Goal: Task Accomplishment & Management: Manage account settings

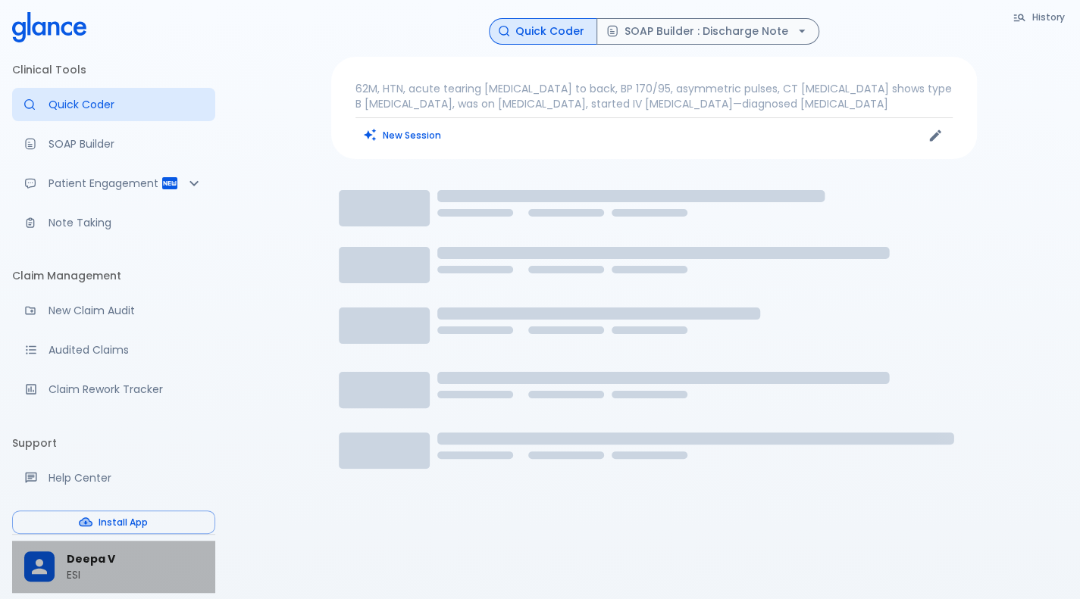
click at [72, 561] on span "Deepa V" at bounding box center [135, 560] width 136 height 16
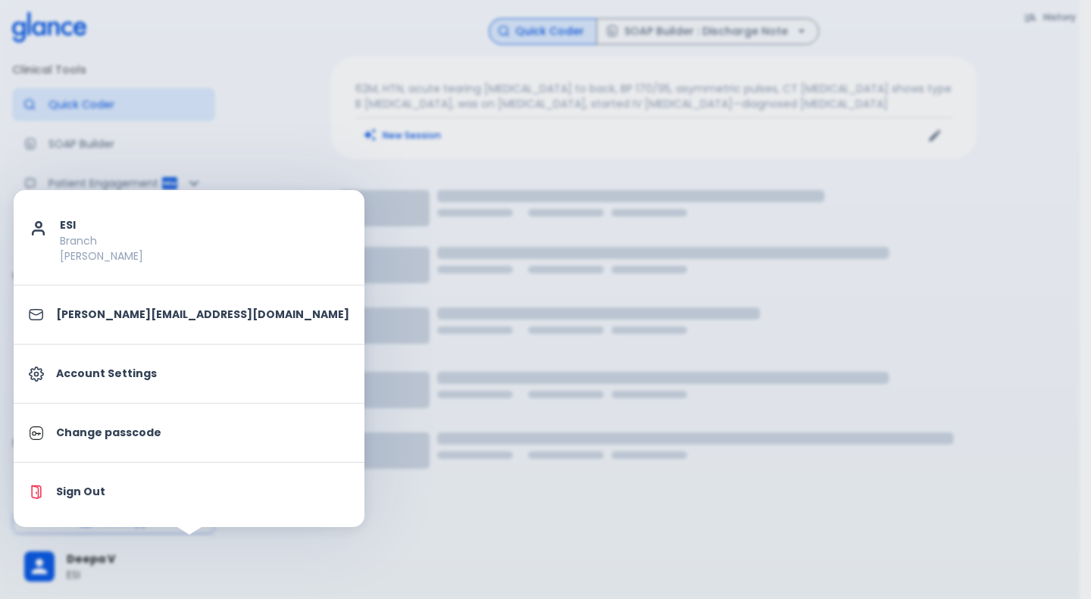
click at [321, 502] on div at bounding box center [545, 299] width 1091 height 599
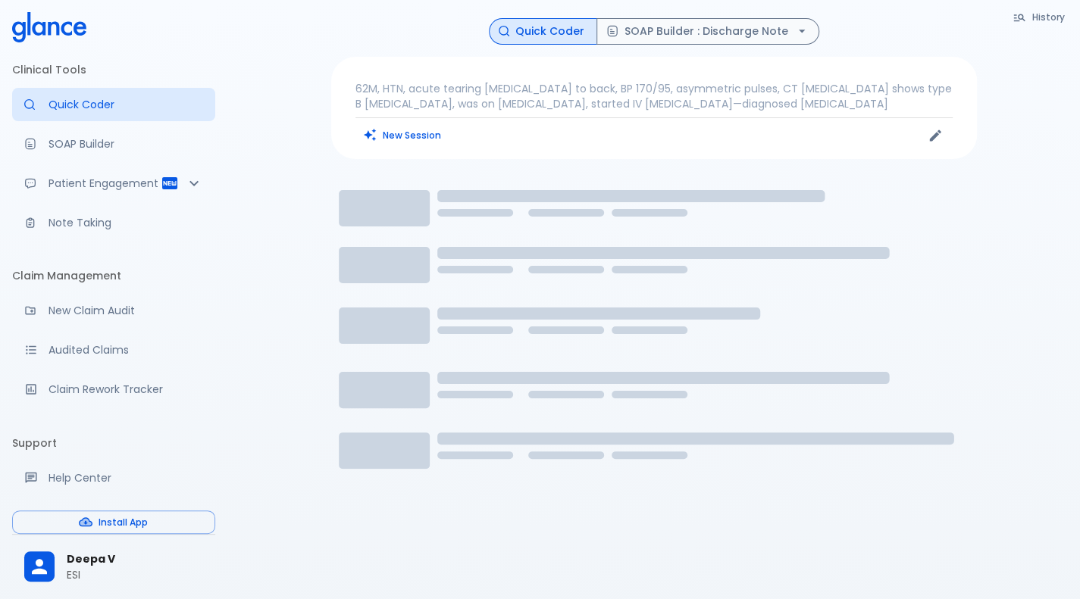
click at [93, 574] on p "ESI" at bounding box center [135, 575] width 136 height 15
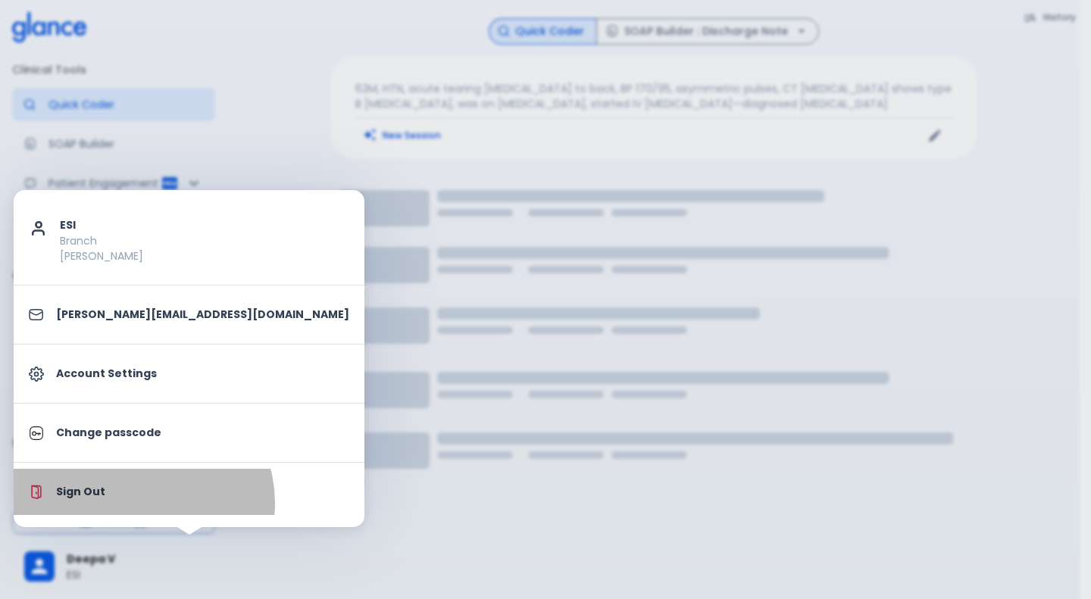
click at [142, 502] on li "Sign Out" at bounding box center [189, 492] width 351 height 46
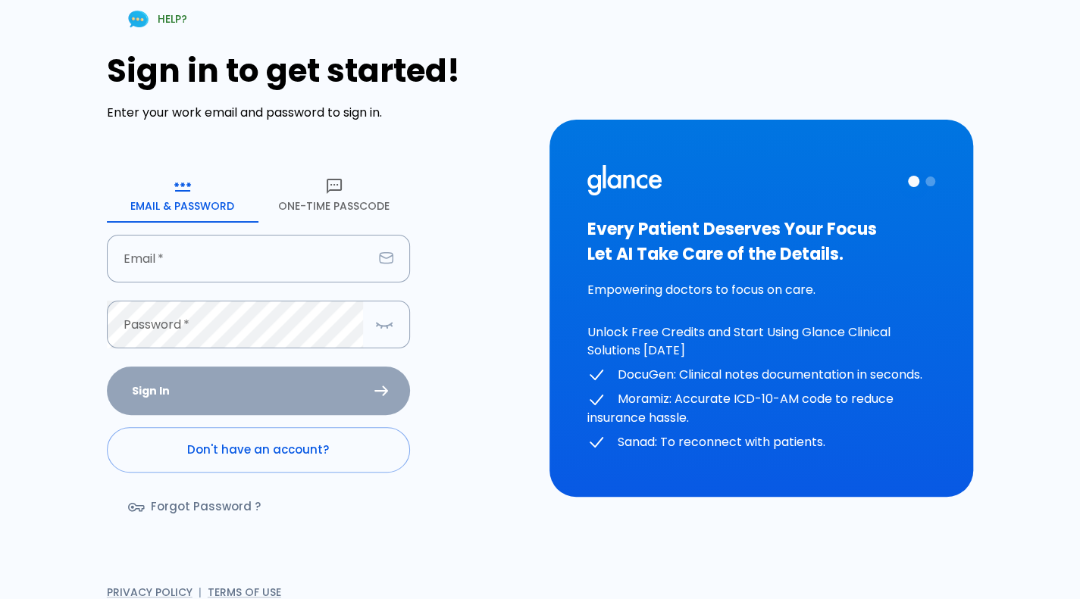
type input "[PERSON_NAME][EMAIL_ADDRESS][DOMAIN_NAME]"
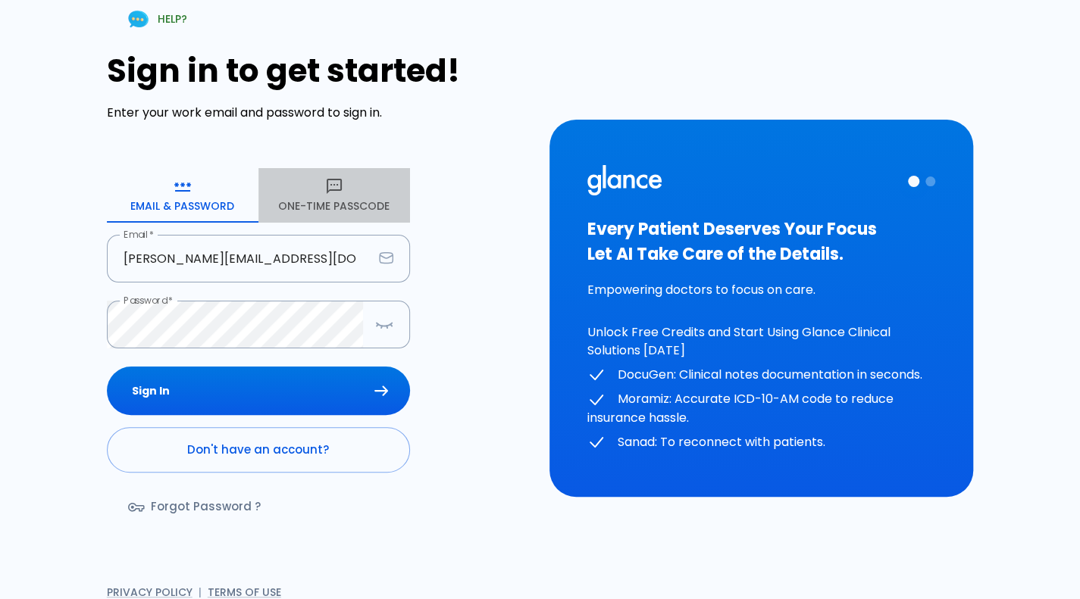
click at [315, 202] on button "One-Time Passcode" at bounding box center [334, 195] width 152 height 55
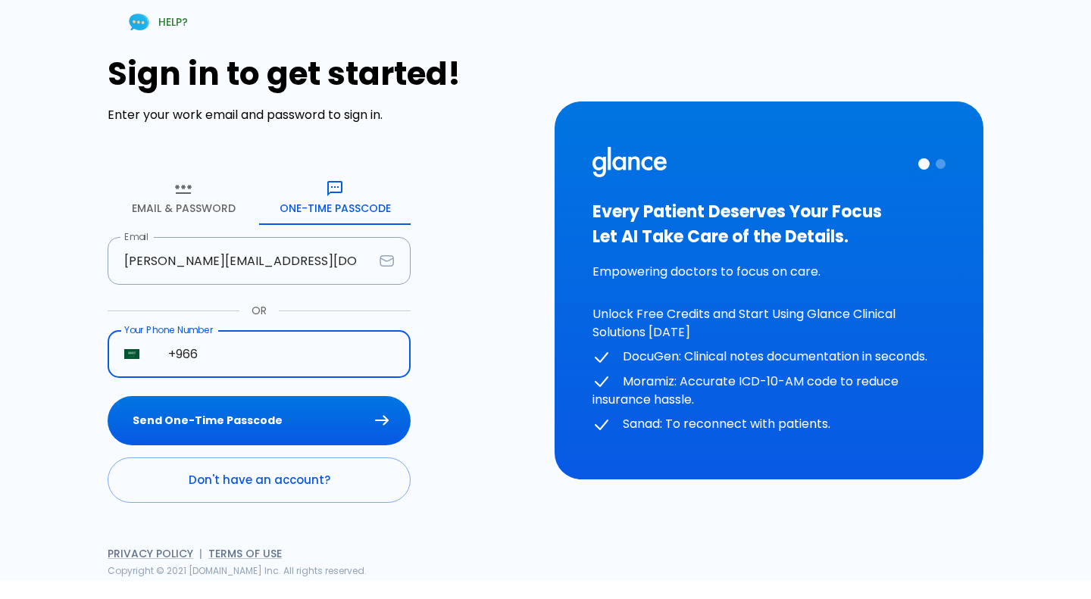
click at [320, 346] on input "+966" at bounding box center [281, 354] width 259 height 48
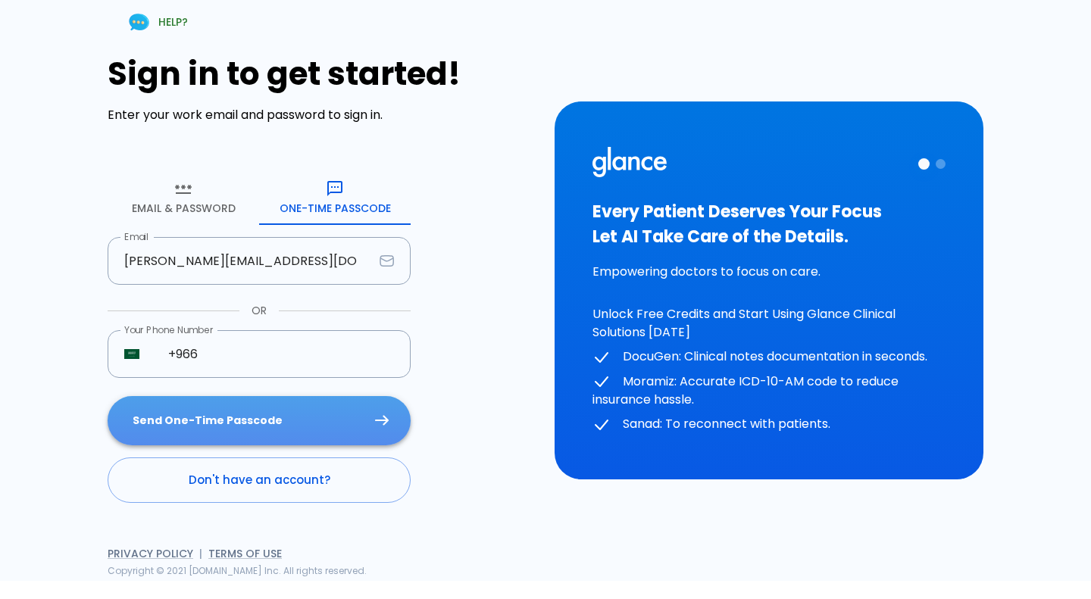
click at [279, 425] on button "Send One-Time Passcode" at bounding box center [259, 420] width 303 height 49
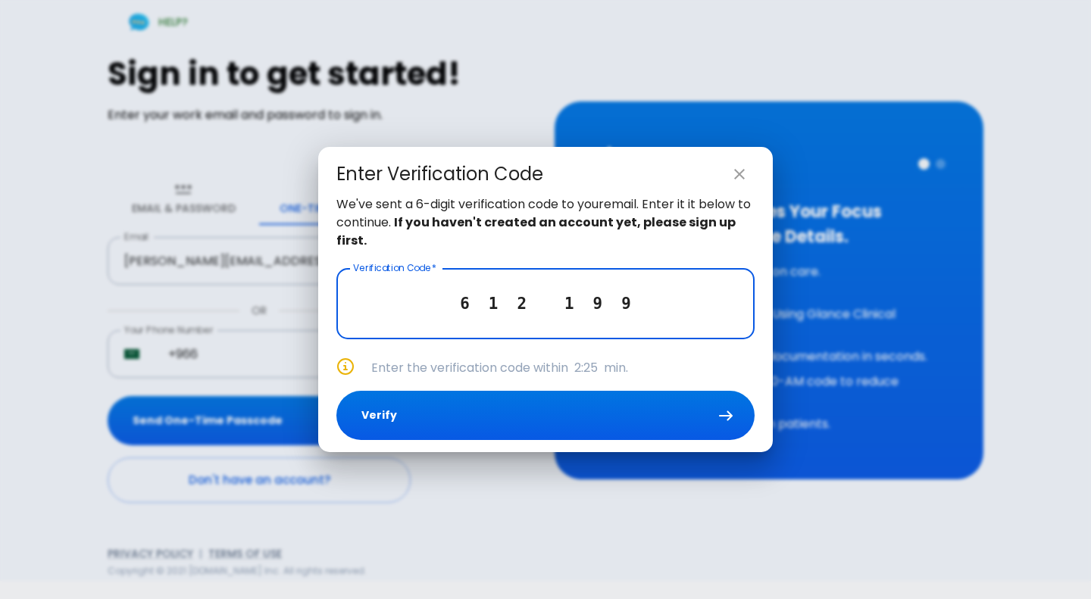
type input "6 1 2 1 9 9"
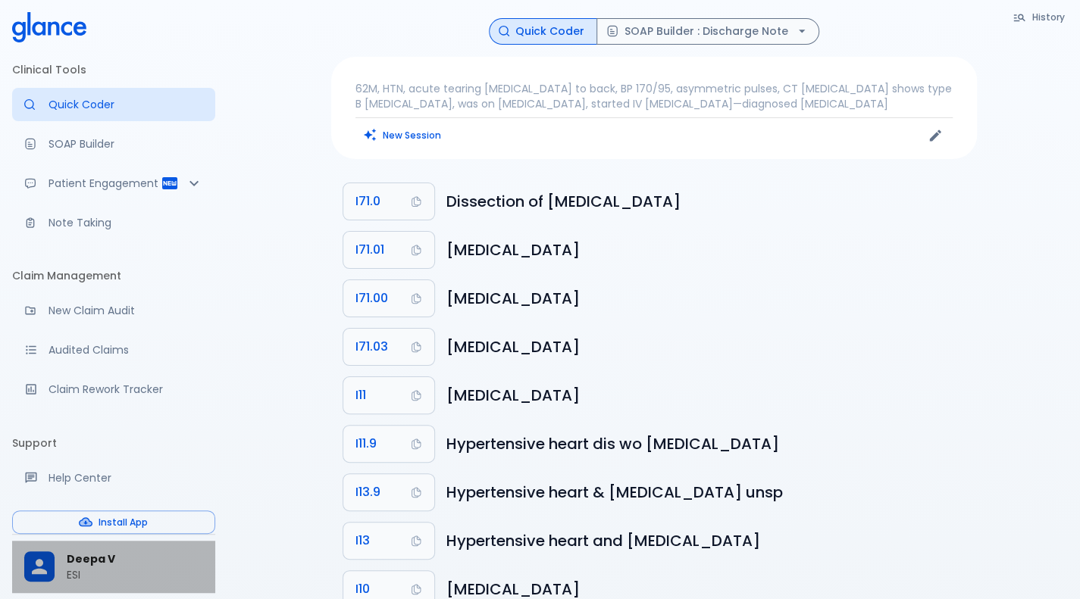
click at [55, 584] on div "Deepa V ESI" at bounding box center [113, 567] width 203 height 52
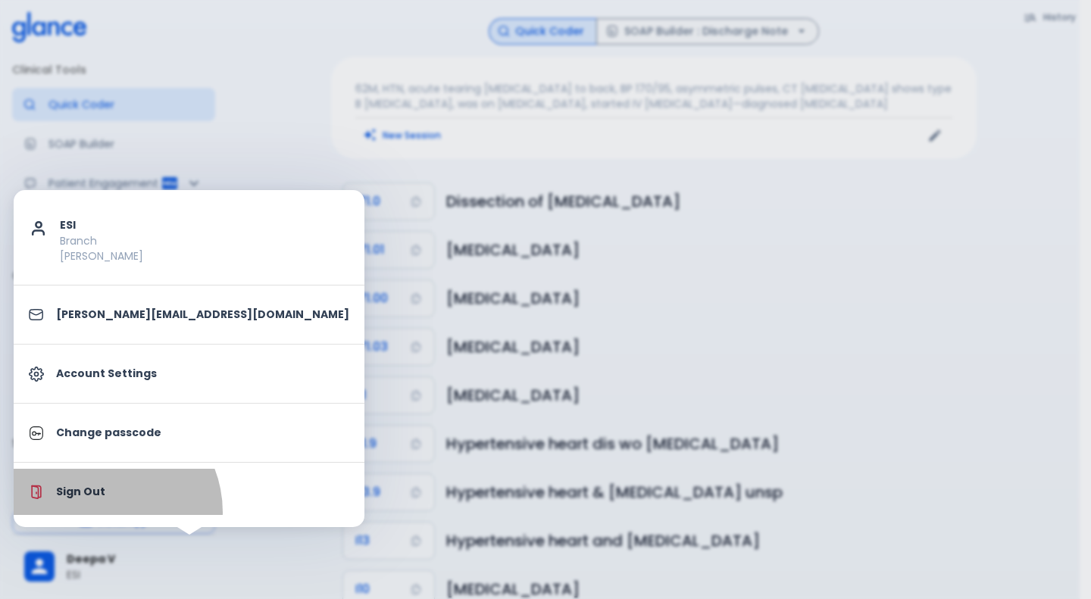
click at [103, 512] on li "Sign Out" at bounding box center [189, 492] width 351 height 46
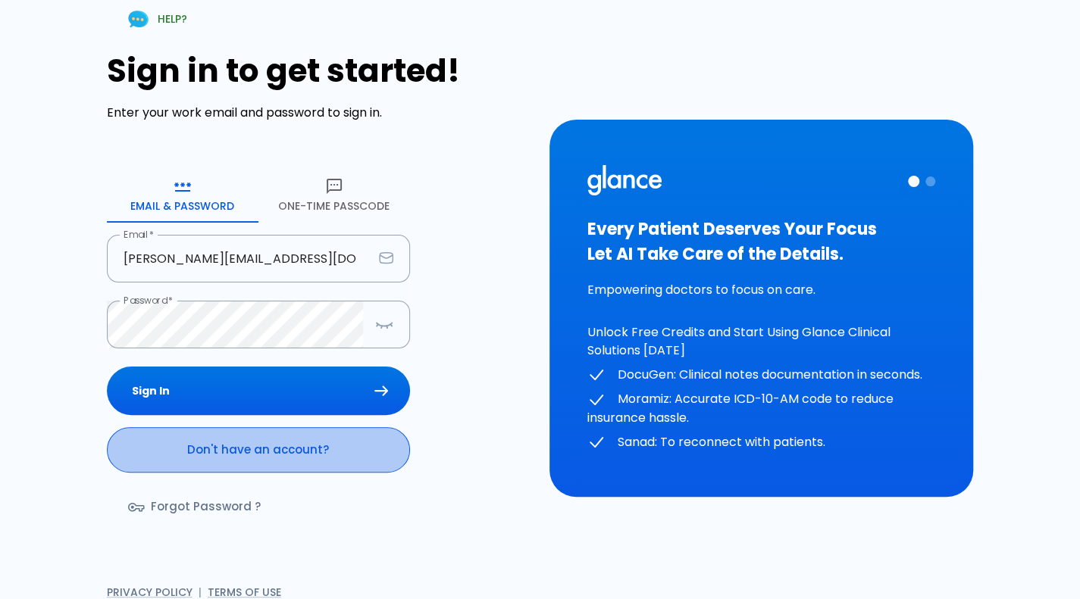
click at [270, 449] on link "Don't have an account?" at bounding box center [258, 449] width 303 height 45
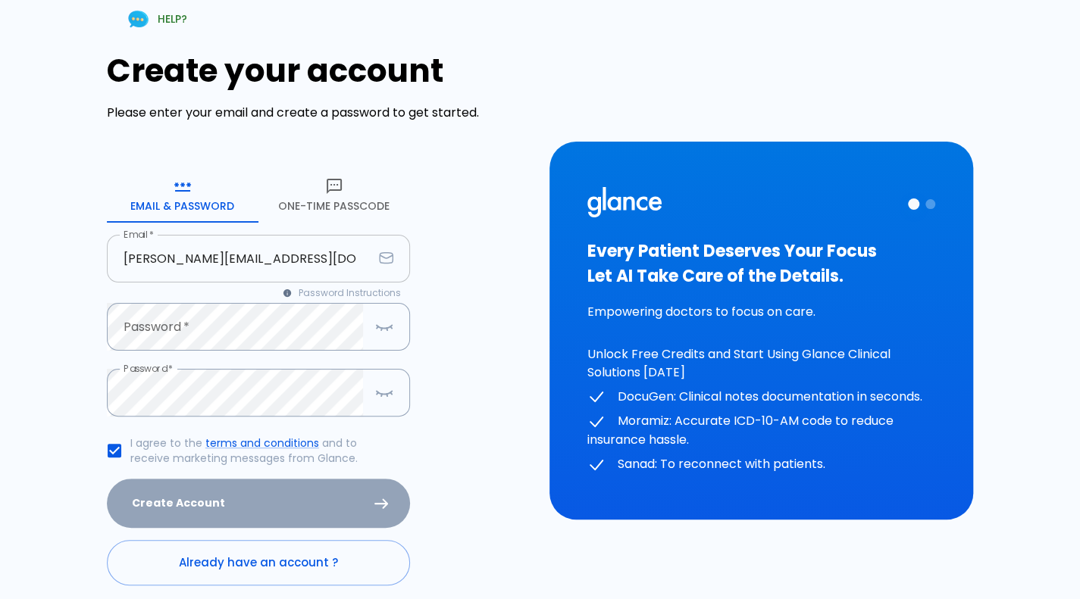
click at [293, 264] on input "[PERSON_NAME][EMAIL_ADDRESS][DOMAIN_NAME]" at bounding box center [240, 259] width 266 height 48
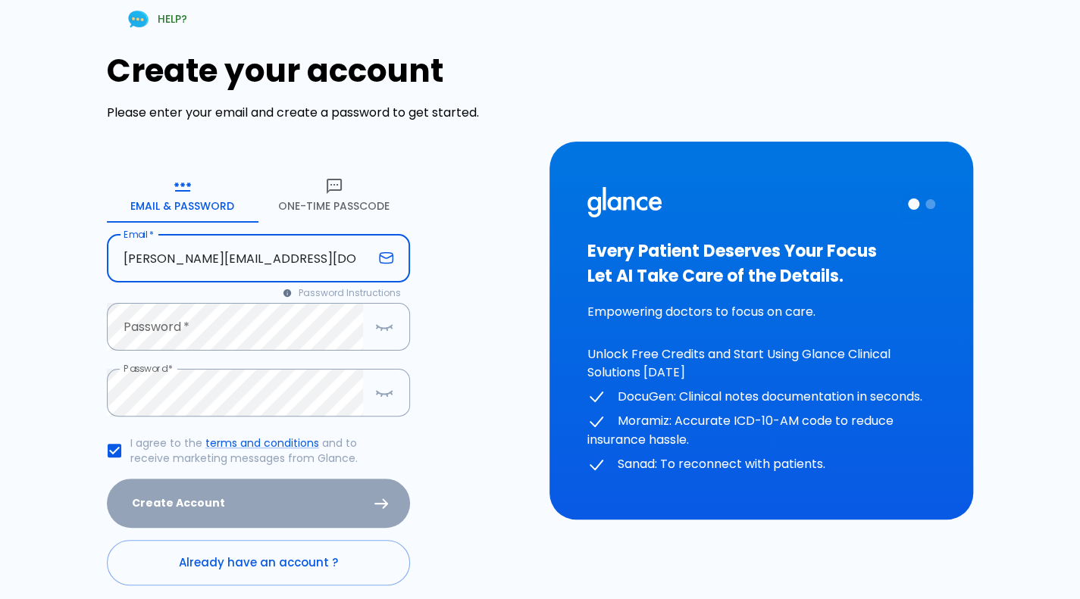
click at [206, 263] on input "[PERSON_NAME][EMAIL_ADDRESS][DOMAIN_NAME]" at bounding box center [240, 259] width 266 height 48
click at [197, 258] on input "[PERSON_NAME][EMAIL_ADDRESS][DOMAIN_NAME]" at bounding box center [240, 259] width 266 height 48
type input "[PERSON_NAME][EMAIL_ADDRESS][DOMAIN_NAME]"
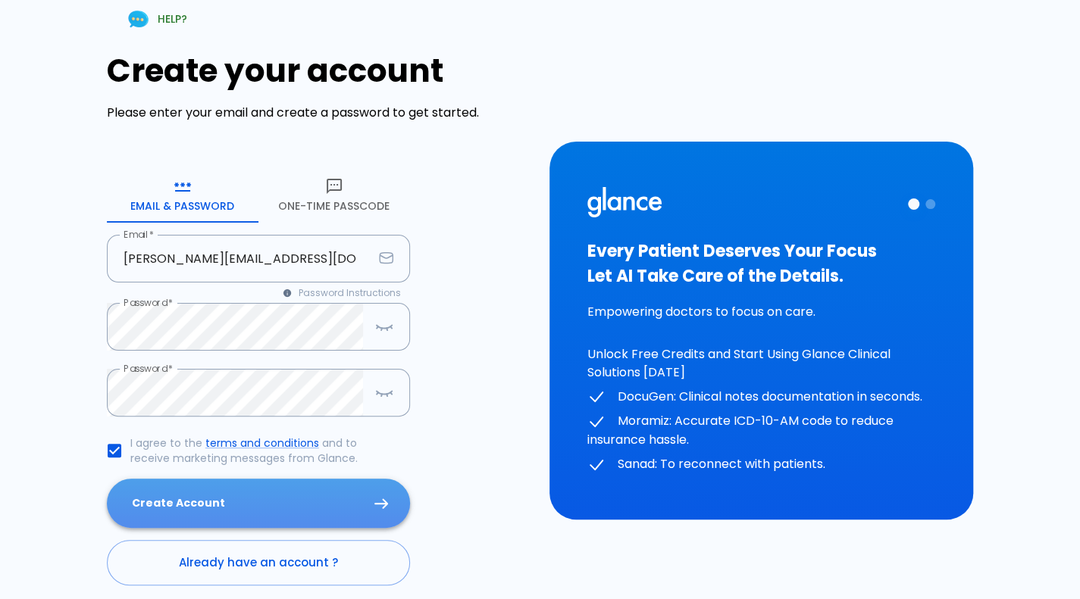
click at [281, 500] on button "Create Account" at bounding box center [258, 503] width 303 height 49
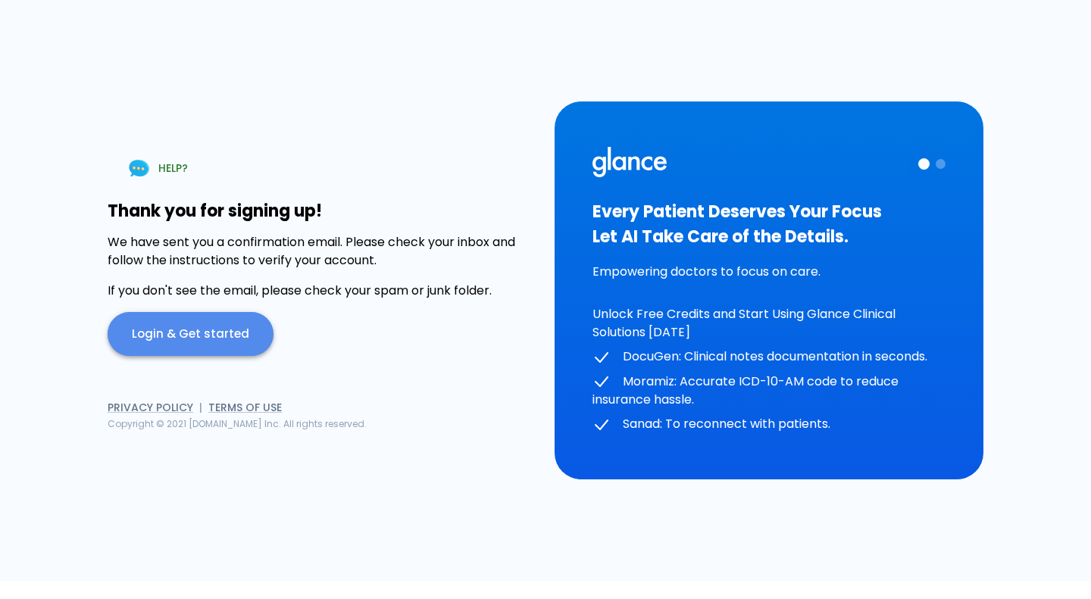
click at [210, 338] on link "Login & Get started" at bounding box center [191, 334] width 166 height 44
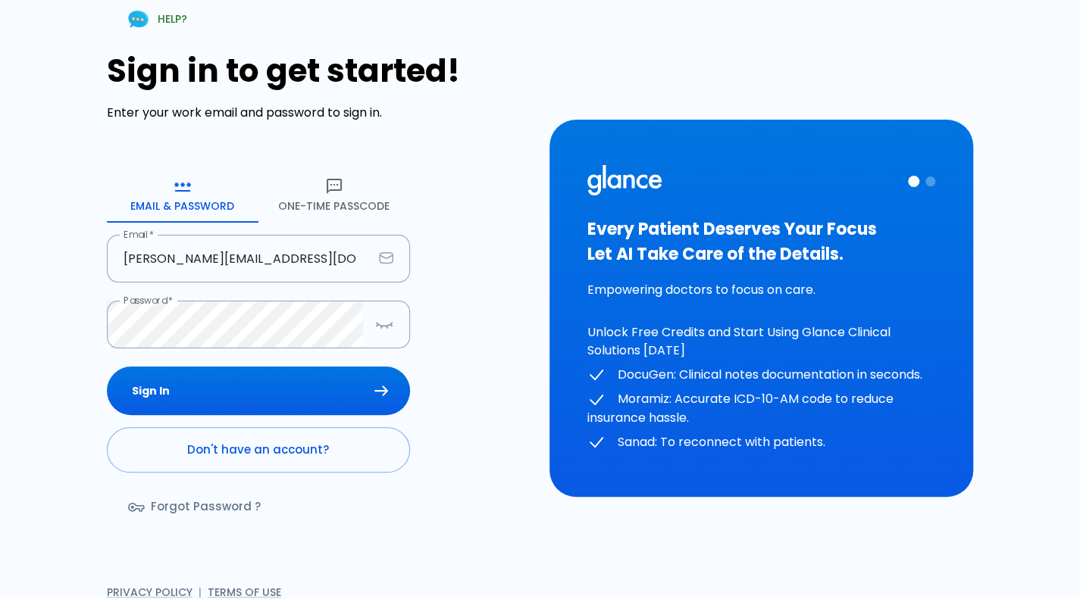
type input "[PERSON_NAME][EMAIL_ADDRESS][DOMAIN_NAME]"
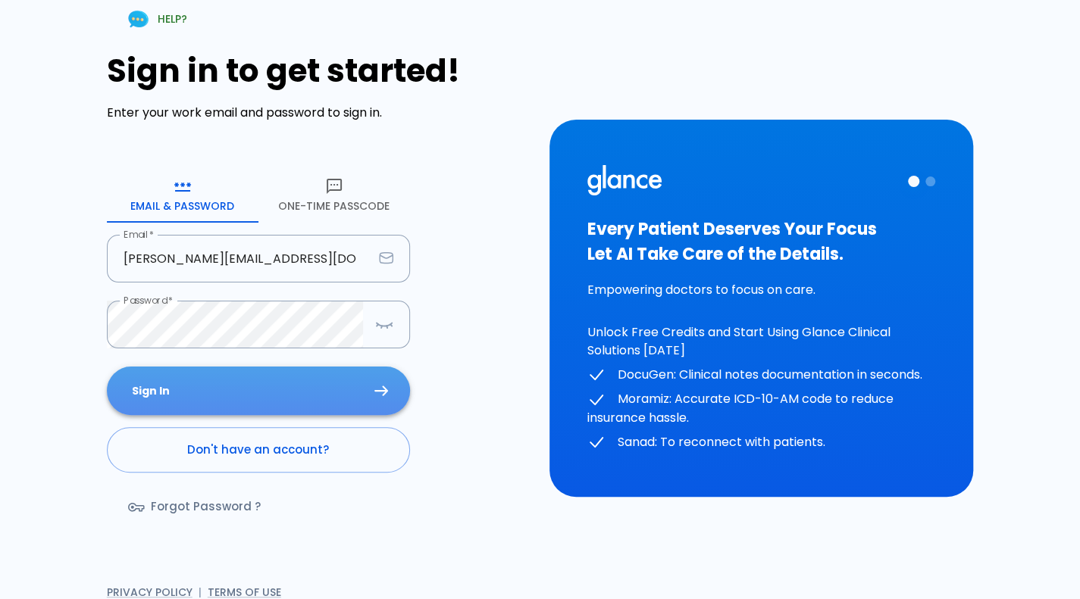
click at [244, 385] on button "Sign In" at bounding box center [258, 391] width 303 height 49
